Goal: Task Accomplishment & Management: Manage account settings

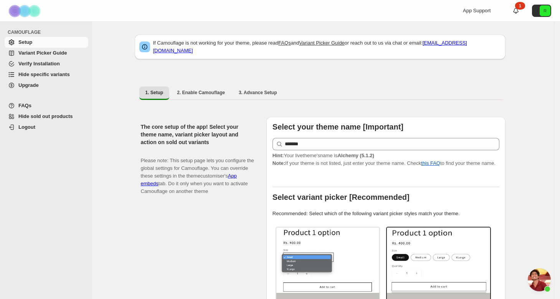
scroll to position [2716, 0]
click at [224, 91] on button "2. Enable Camouflage" at bounding box center [201, 92] width 60 height 12
select select "**********"
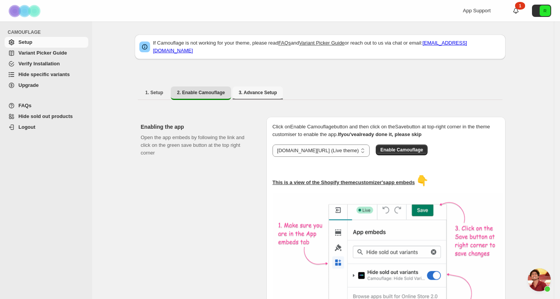
click at [261, 89] on span "3. Advance Setup" at bounding box center [258, 92] width 38 height 6
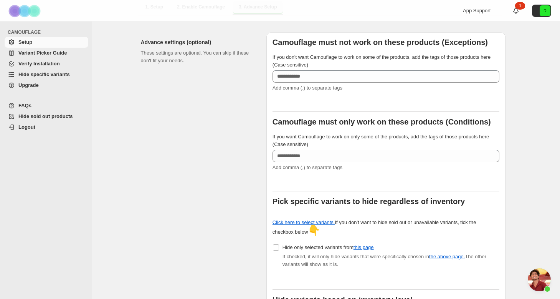
scroll to position [99, 0]
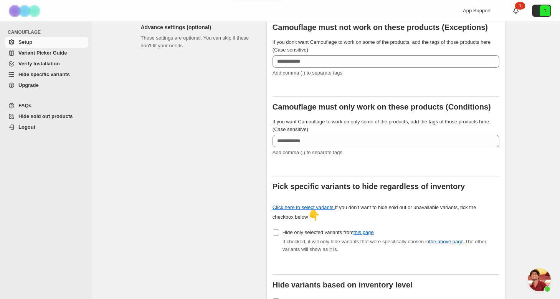
click at [34, 53] on span "Variant Picker Guide" at bounding box center [42, 53] width 48 height 6
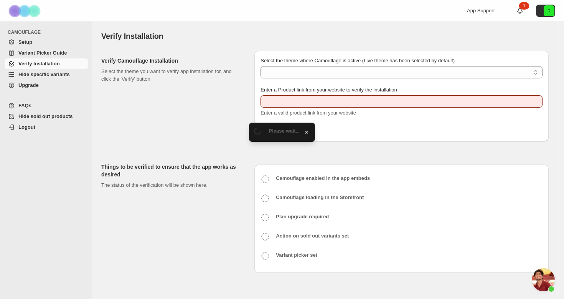
scroll to position [2716, 0]
click at [36, 113] on span "Hide sold out products" at bounding box center [52, 116] width 68 height 8
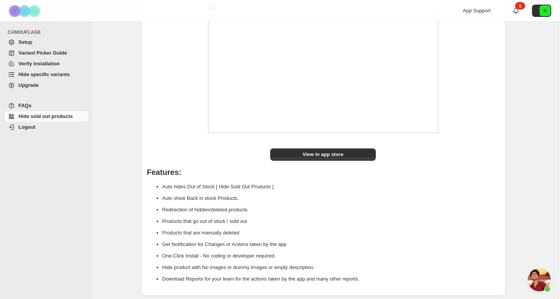
scroll to position [2716, 0]
click at [33, 42] on span "Setup" at bounding box center [52, 42] width 68 height 8
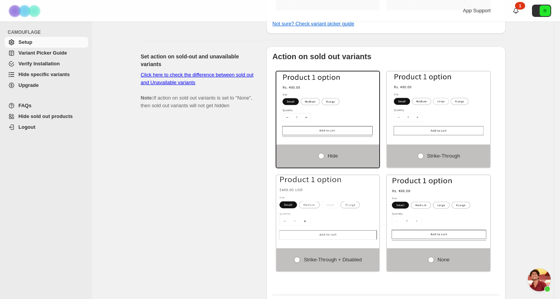
scroll to position [387, 0]
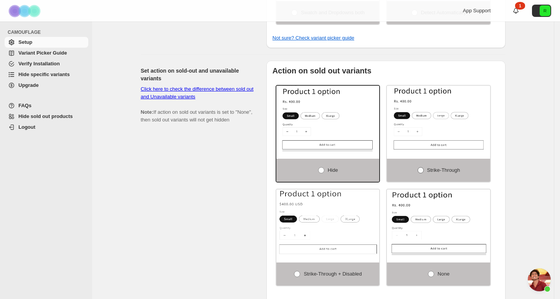
click at [422, 173] on span at bounding box center [420, 170] width 6 height 6
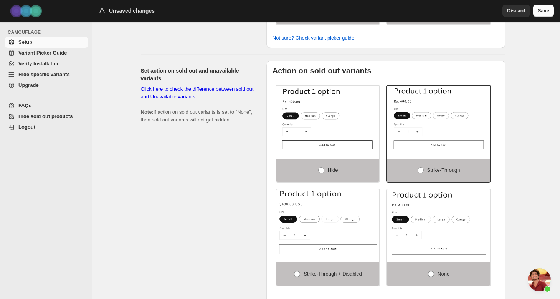
click at [544, 7] on span "Save" at bounding box center [544, 11] width 12 height 8
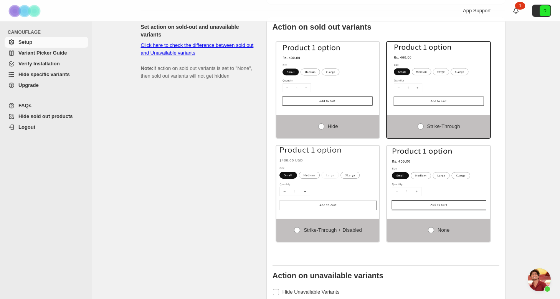
scroll to position [417, 0]
